Goal: Task Accomplishment & Management: Manage account settings

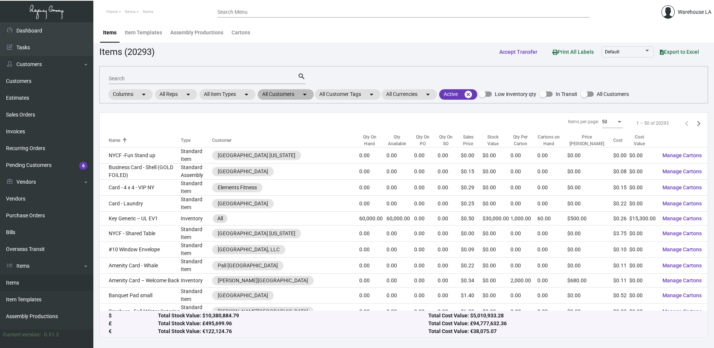
click at [289, 95] on mat-chip "All Customers arrow_drop_down" at bounding box center [286, 94] width 56 height 10
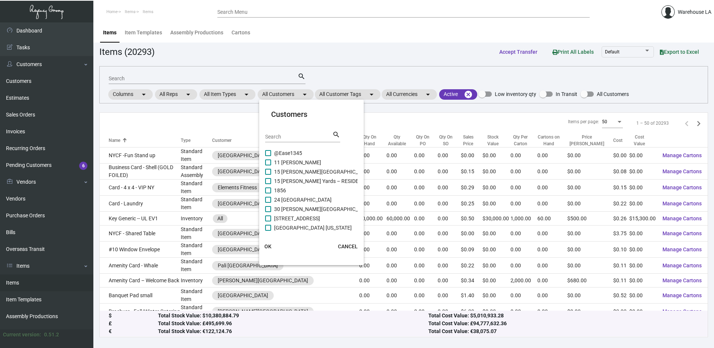
click at [282, 138] on input "Search" at bounding box center [298, 137] width 67 height 6
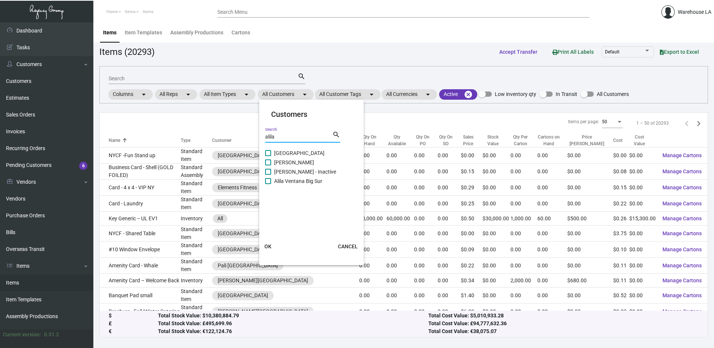
type input "alila"
click at [287, 151] on span "[GEOGRAPHIC_DATA]" at bounding box center [299, 153] width 50 height 9
click at [268, 156] on input "[GEOGRAPHIC_DATA]" at bounding box center [268, 156] width 0 height 0
checkbox input "true"
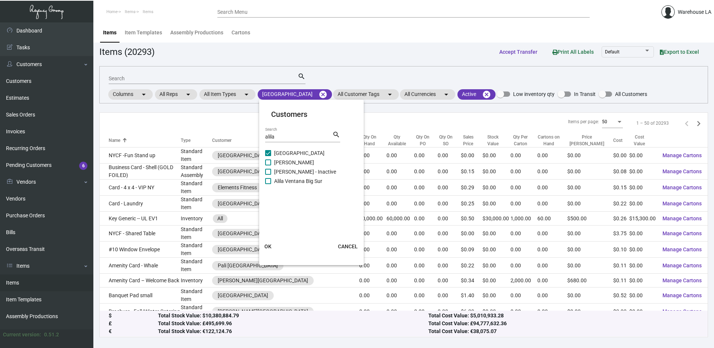
click at [269, 245] on span "OK" at bounding box center [268, 247] width 7 height 6
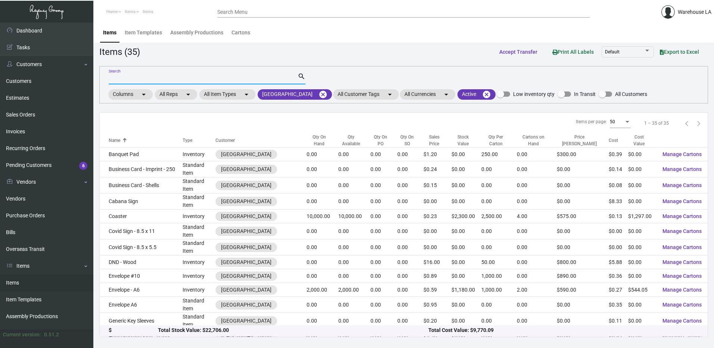
click at [158, 77] on input "Search" at bounding box center [203, 79] width 189 height 6
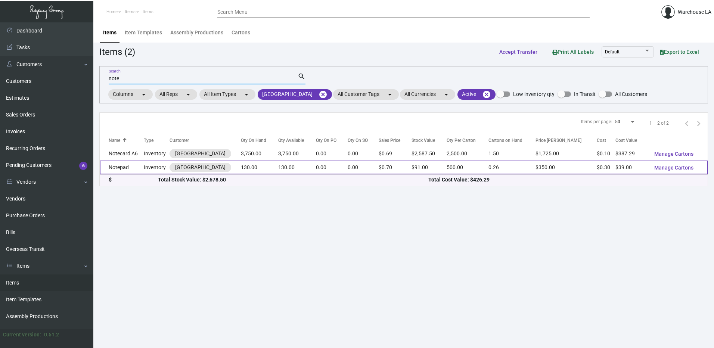
type input "note"
click at [146, 167] on td "Inventory" at bounding box center [156, 168] width 25 height 14
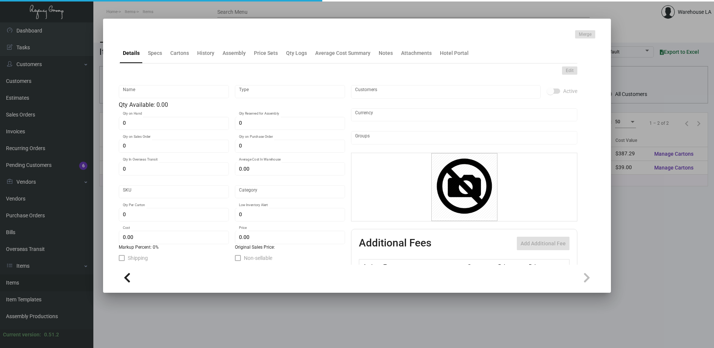
type input "Notepad"
type input "Inventory"
type input "130"
type input "$ 0.30"
type input "[PERSON_NAME] MR -Notepad-38"
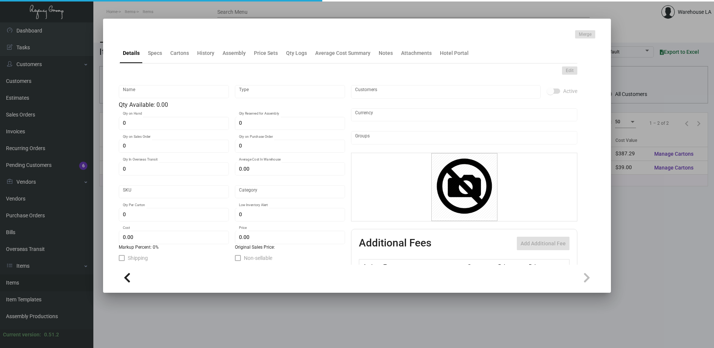
type input "Standard"
type input "500"
type input "$ 0.30"
type input "$ 0.70"
checkbox input "true"
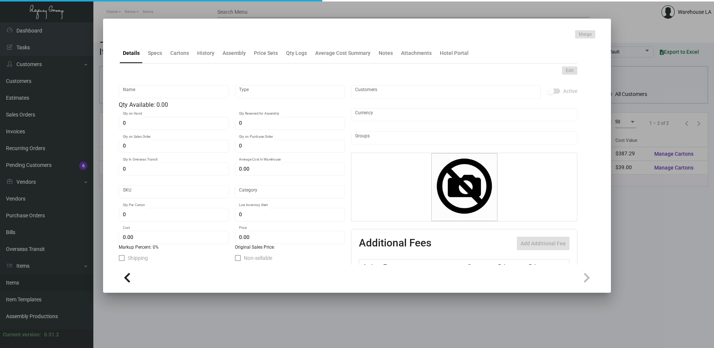
checkbox input "true"
type input "United States Dollar $"
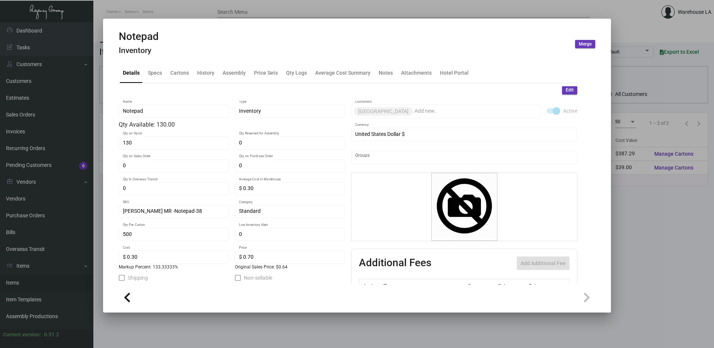
drag, startPoint x: 568, startPoint y: 80, endPoint x: 566, endPoint y: 87, distance: 7.7
click at [568, 81] on div "Details Specs Cartons History Assembly Price Sets Qty Logs Average Cost Summary…" at bounding box center [348, 73] width 459 height 20
click at [566, 90] on span "Edit" at bounding box center [570, 90] width 8 height 6
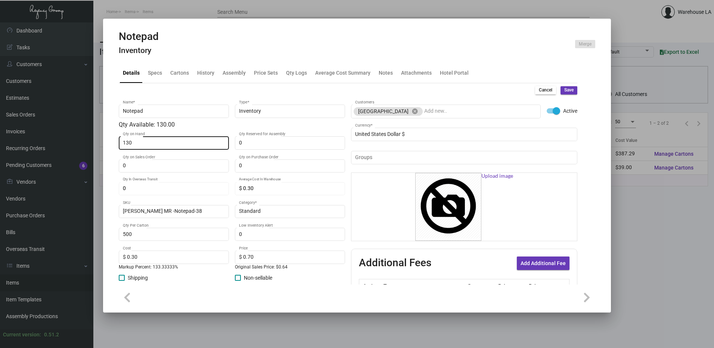
click at [183, 146] on div "130 Qty on Hand" at bounding box center [174, 142] width 102 height 15
type input "0"
click at [565, 89] on span "Save" at bounding box center [569, 90] width 9 height 6
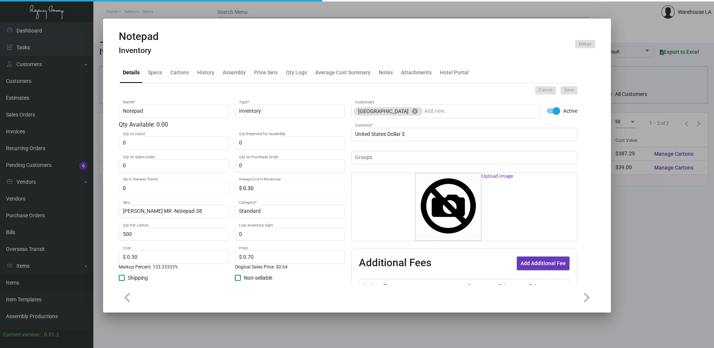
type input "$ 0.00"
type input "0"
type input "$ 0.00"
checkbox input "false"
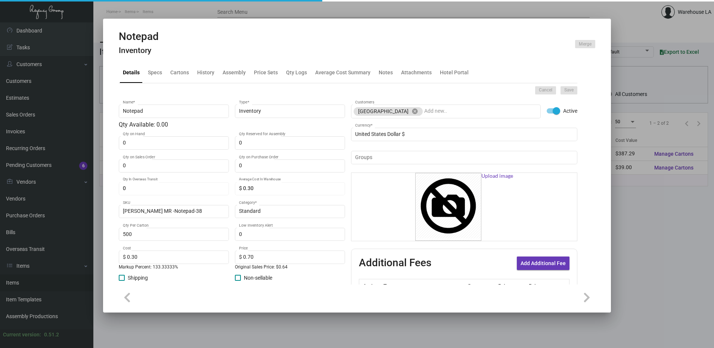
checkbox input "false"
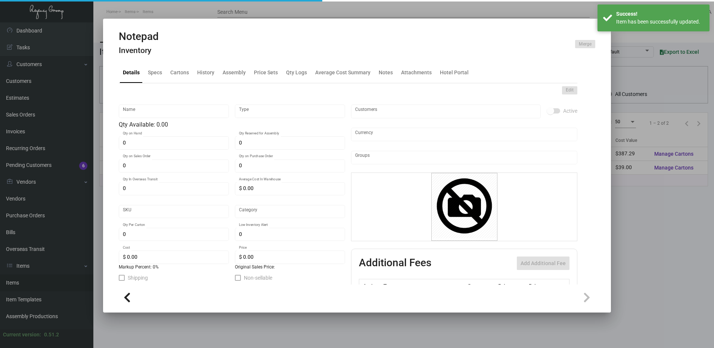
type input "Notepad"
type input "Inventory"
type input "$ 0.30"
type input "[PERSON_NAME] MR -Notepad-38"
type input "Standard"
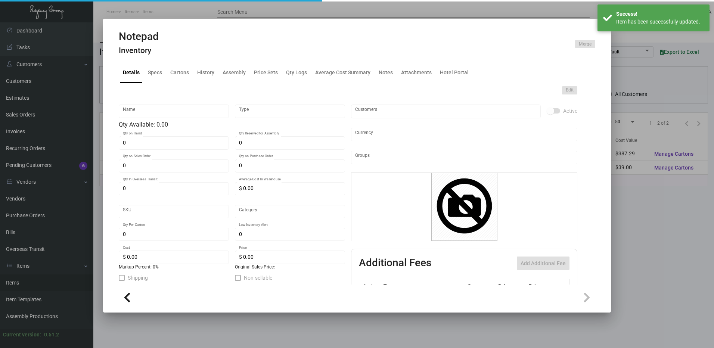
type input "500"
type input "$ 0.30"
type input "$ 0.70"
checkbox input "true"
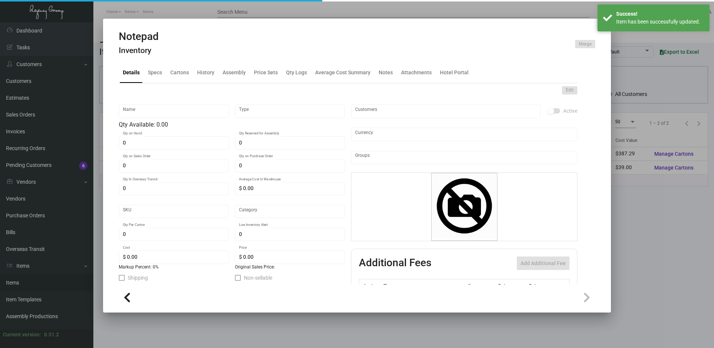
type input "United States Dollar $"
click at [181, 75] on div "Cartons" at bounding box center [179, 73] width 19 height 8
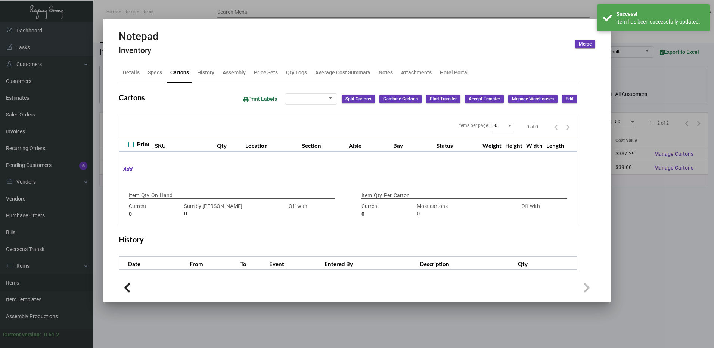
type input "880"
type input "-880"
type input "500"
type input "625"
type input "-125"
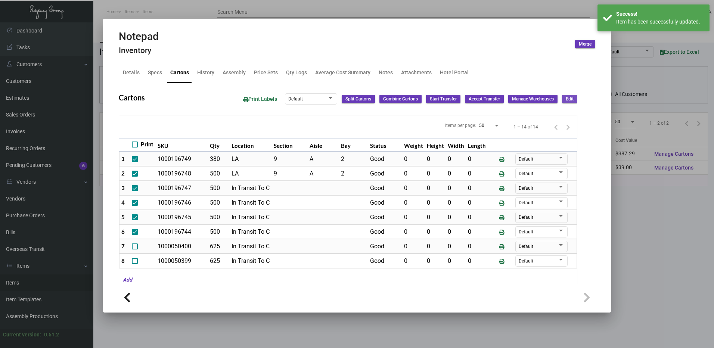
click at [566, 99] on span "Edit" at bounding box center [570, 99] width 8 height 6
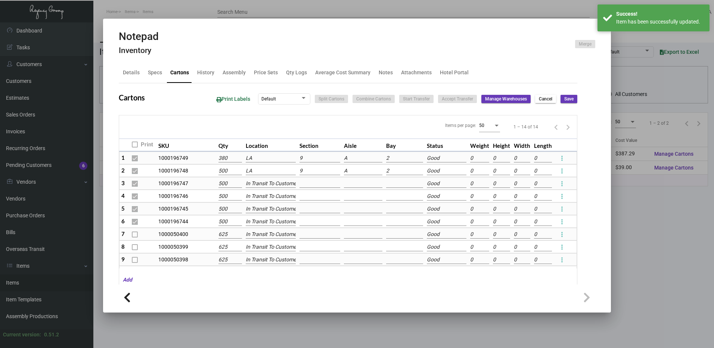
click at [264, 161] on input "LA" at bounding box center [271, 158] width 50 height 8
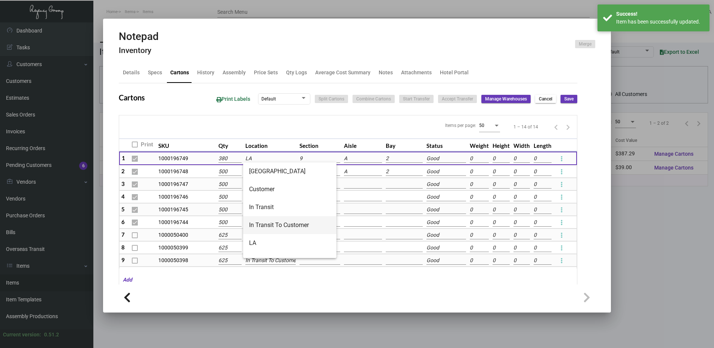
click at [289, 231] on span "In Transit To Customer" at bounding box center [289, 225] width 81 height 18
type input "In Transit To Customer"
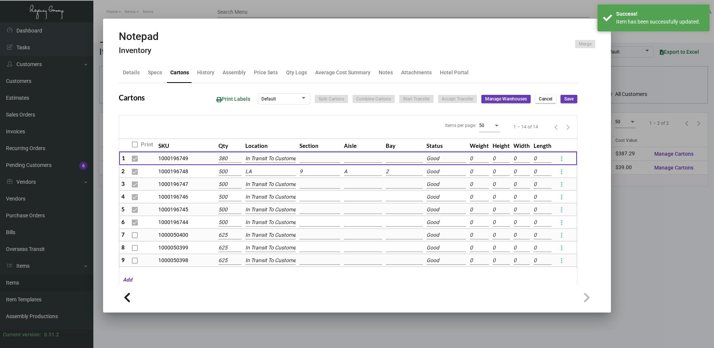
scroll to position [0, 4]
click at [270, 171] on input "LA" at bounding box center [270, 172] width 50 height 8
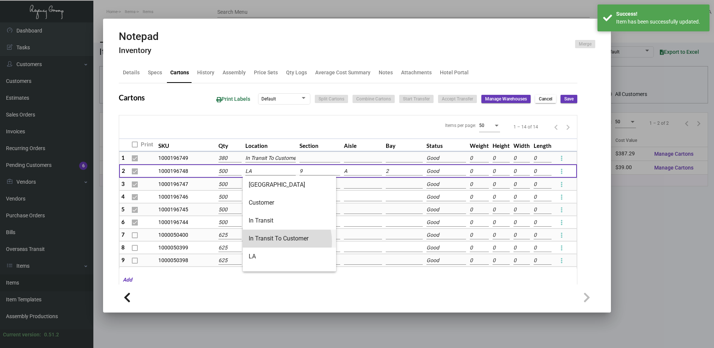
click at [277, 242] on span "In Transit To Customer" at bounding box center [289, 239] width 81 height 18
type input "In Transit To Customer"
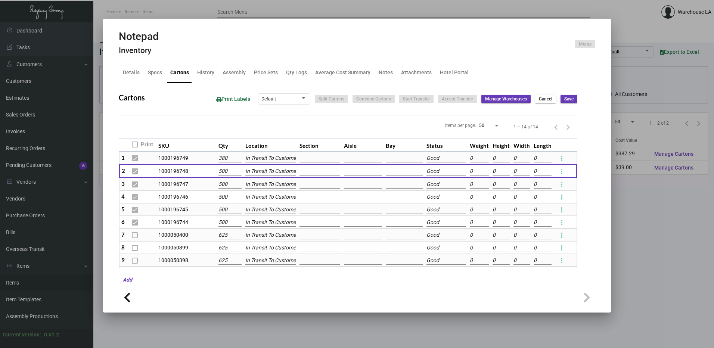
click at [562, 103] on button "Save" at bounding box center [569, 99] width 17 height 8
checkbox input "false"
type input "0"
checkbox input "false"
type input "0"
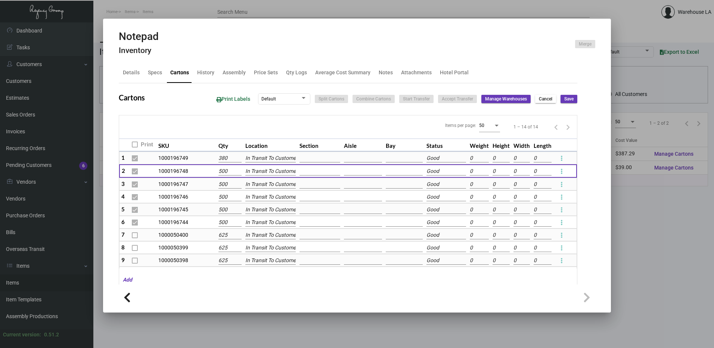
checkbox input "false"
type input "0"
checkbox input "false"
type input "0"
checkbox input "false"
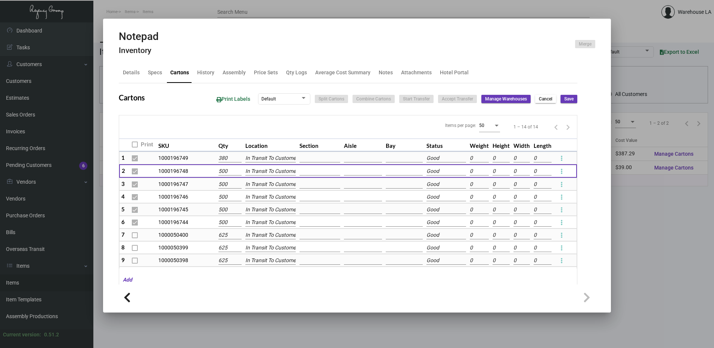
type input "0"
checkbox input "false"
type input "0"
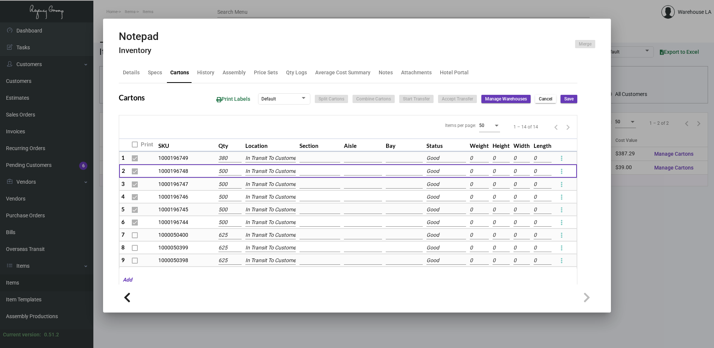
type input "0"
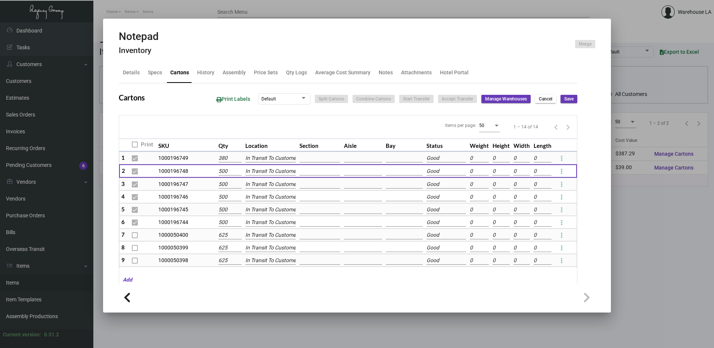
type input "0"
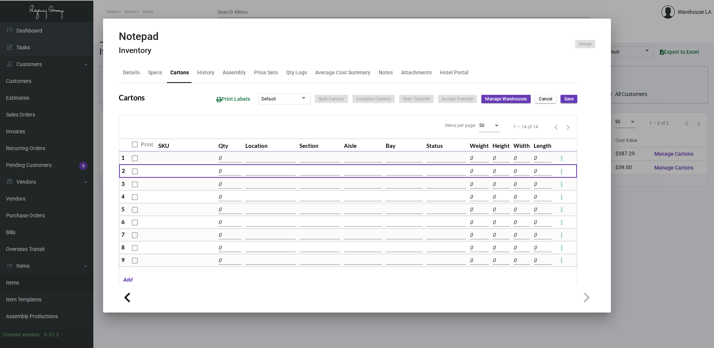
type input "0"
